Goal: Task Accomplishment & Management: Complete application form

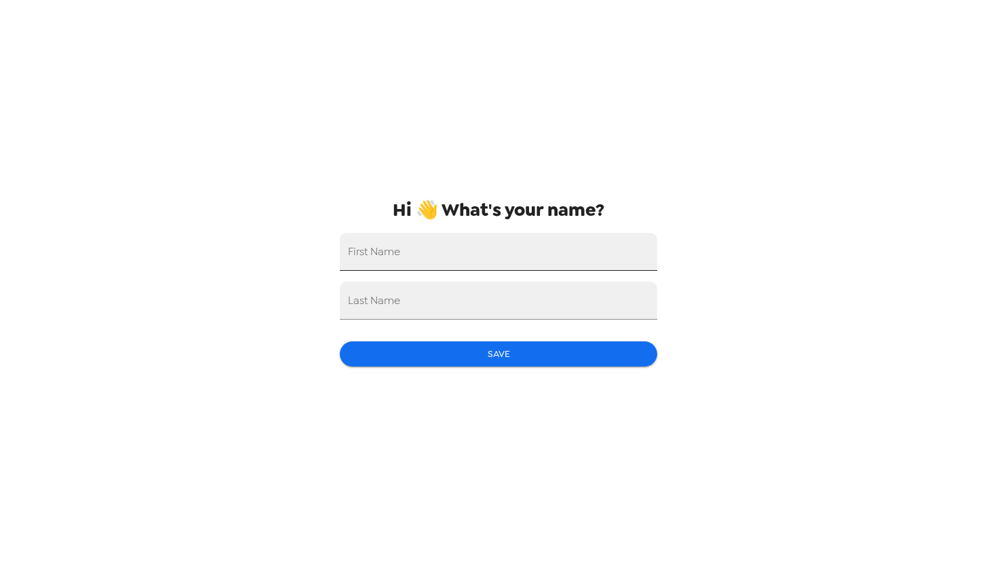
click at [458, 253] on input "First Name" at bounding box center [498, 252] width 317 height 38
type input "Jordan"
type input "Youssefnia"
click at [393, 364] on button "Save" at bounding box center [498, 353] width 317 height 25
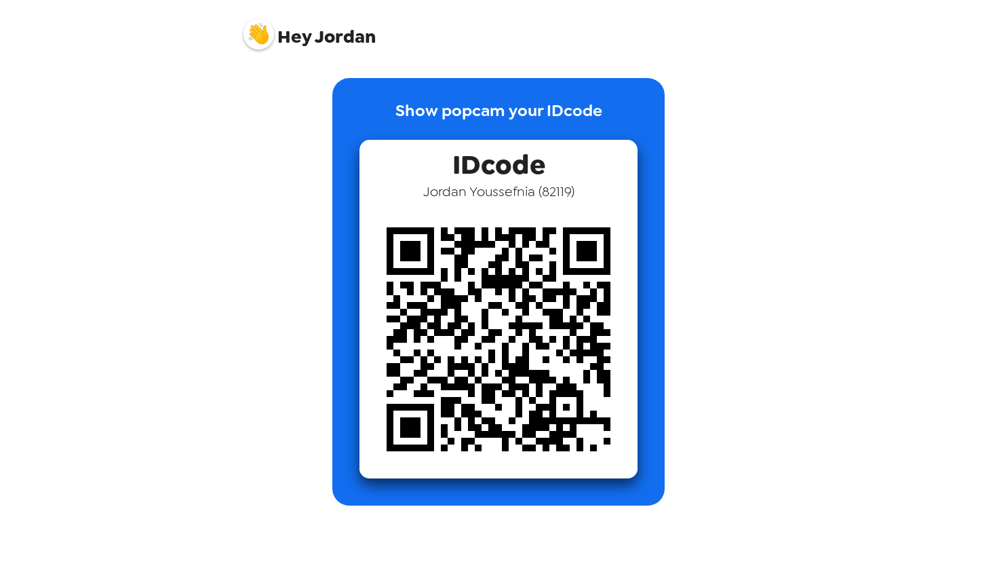
click at [538, 264] on img at bounding box center [498, 339] width 278 height 278
